Goal: Navigation & Orientation: Find specific page/section

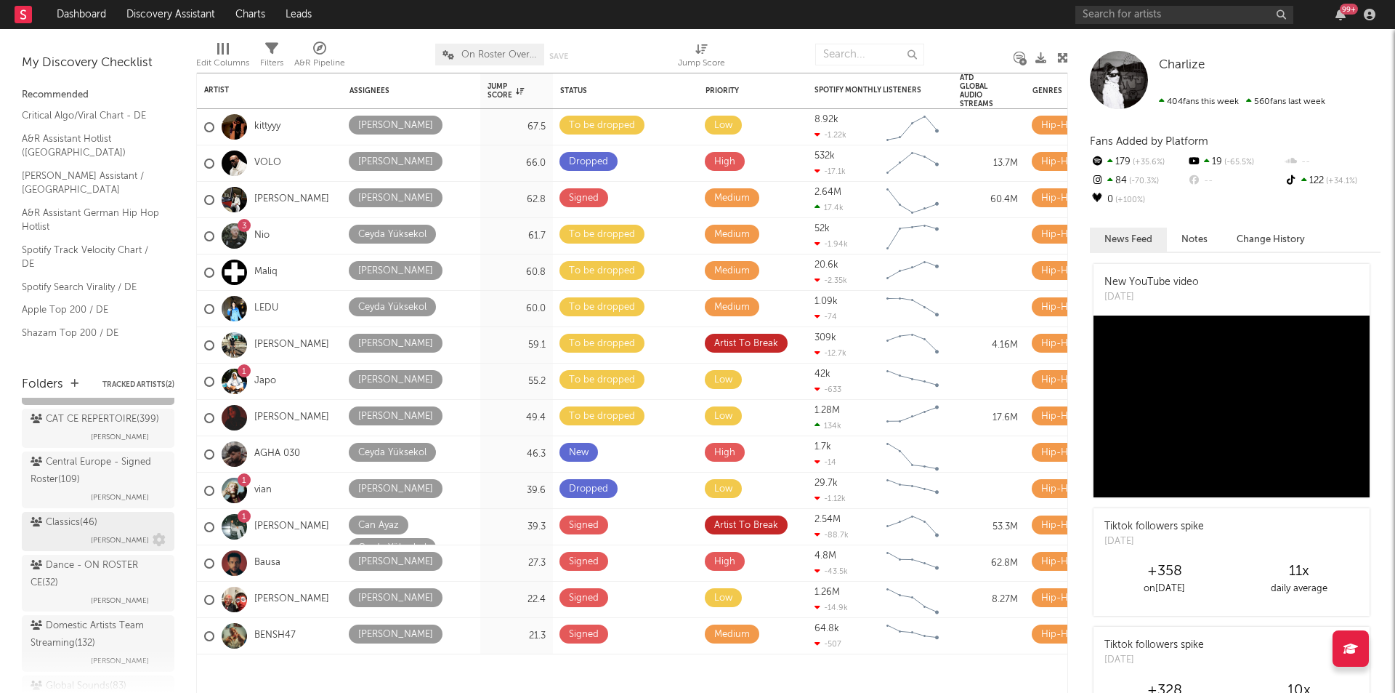
scroll to position [218, 0]
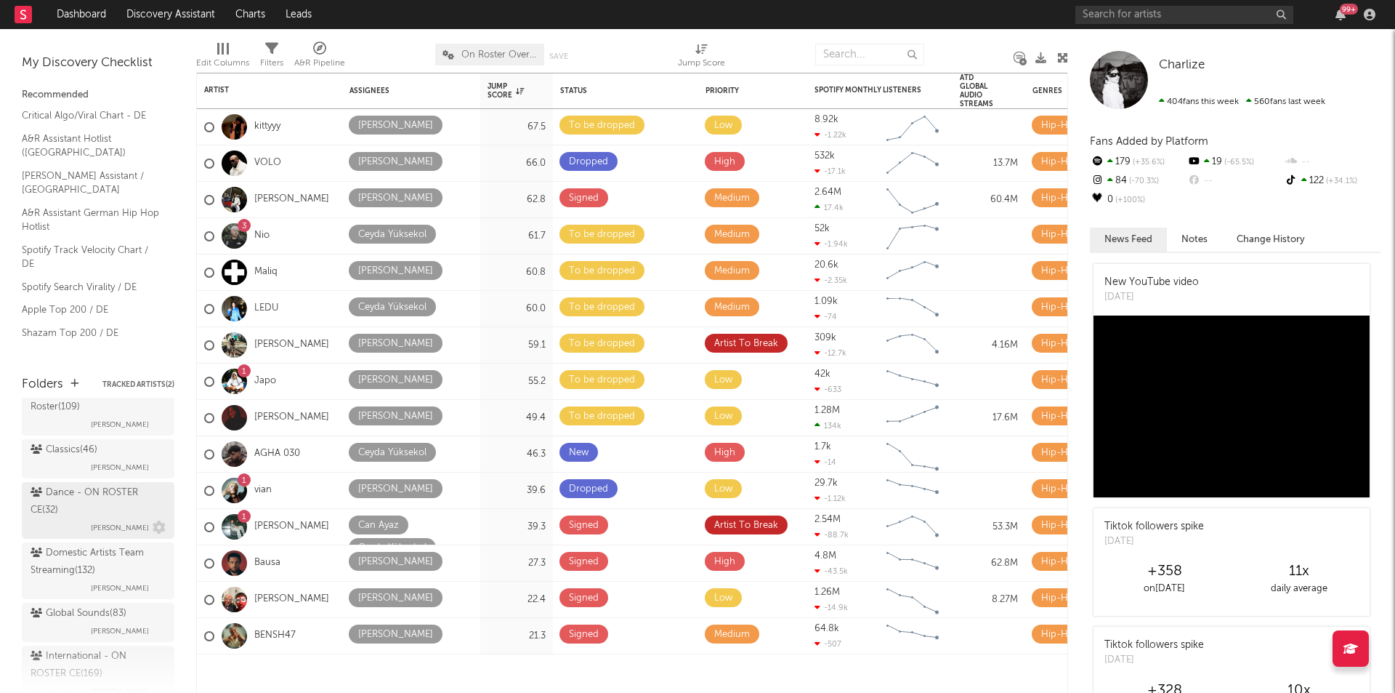
click at [73, 519] on div "Dance - ON ROSTER CE ( 32 )" at bounding box center [97, 501] width 132 height 35
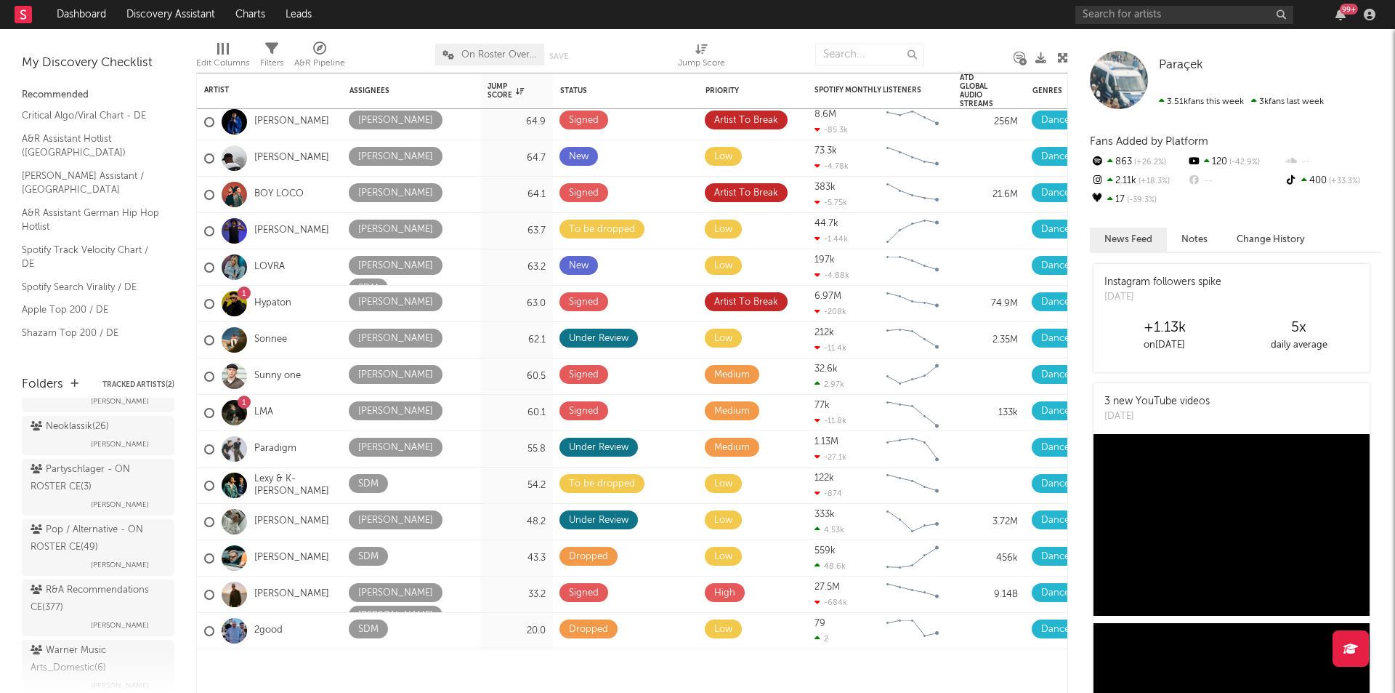
scroll to position [509, 0]
click at [60, 555] on div "Pop / Alternative - ON ROSTER CE ( 49 )" at bounding box center [97, 537] width 132 height 35
